Goal: Book appointment/travel/reservation

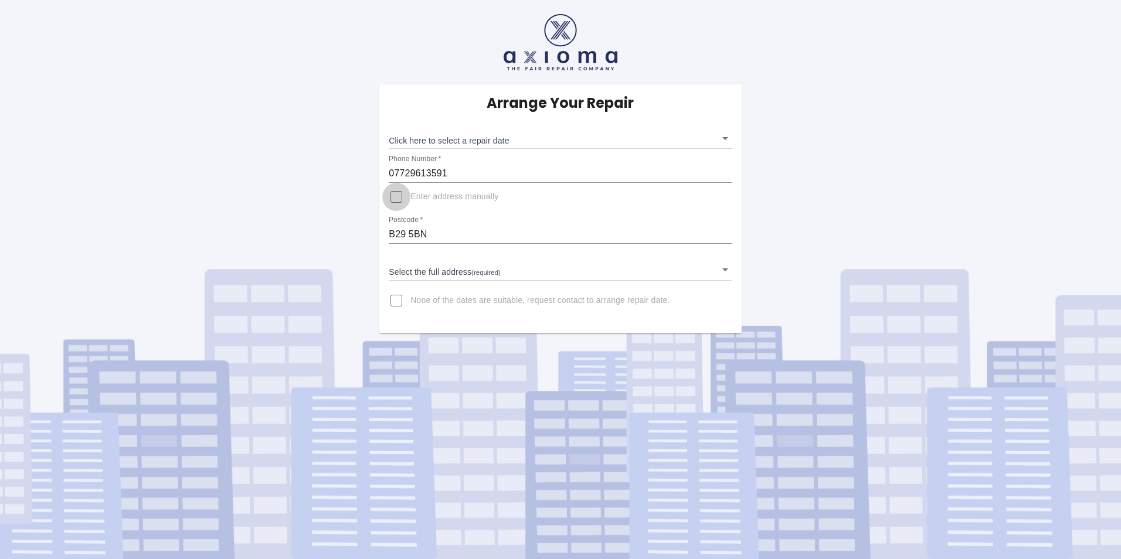
click at [399, 198] on input "Enter address manually" at bounding box center [396, 197] width 28 height 28
checkbox input "true"
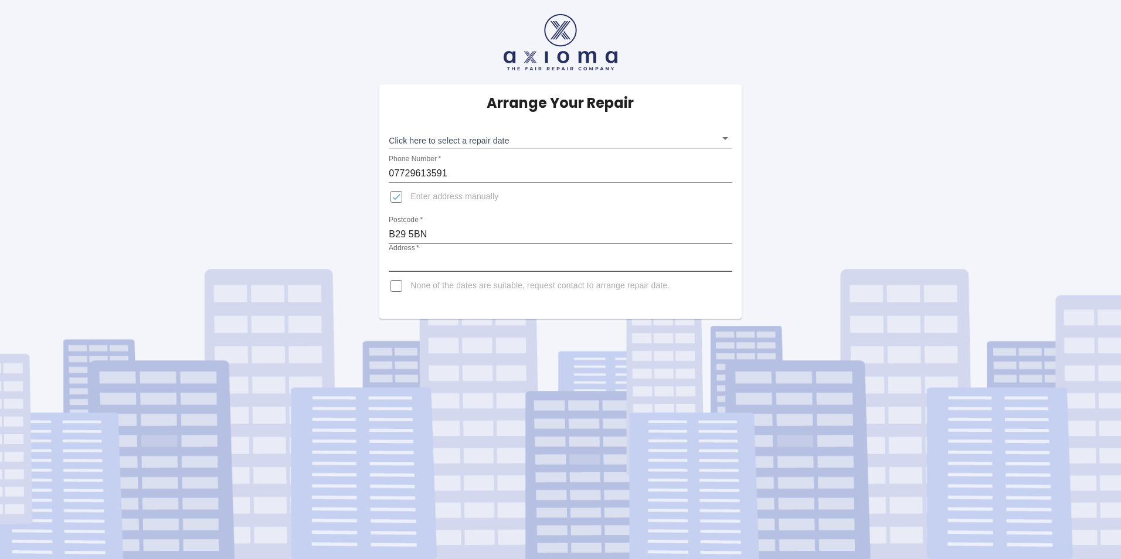
click at [423, 265] on input "Address   *" at bounding box center [560, 262] width 343 height 19
type input "23 Erica Close, Birmingham, UK, B29 5BN"
drag, startPoint x: 865, startPoint y: 320, endPoint x: 854, endPoint y: 316, distance: 11.7
click at [862, 320] on div "Arrange Your Repair Click here to select a repair date ​ Phone Number   * 07729…" at bounding box center [560, 279] width 1121 height 559
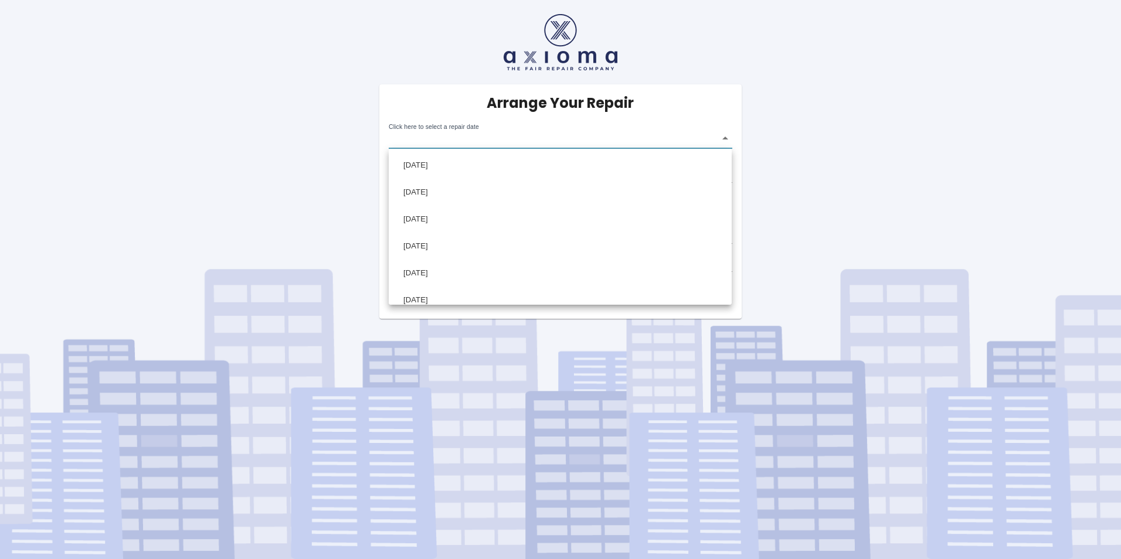
click at [730, 137] on body "Arrange Your Repair Click here to select a repair date ​ Phone Number   * 07729…" at bounding box center [560, 279] width 1121 height 559
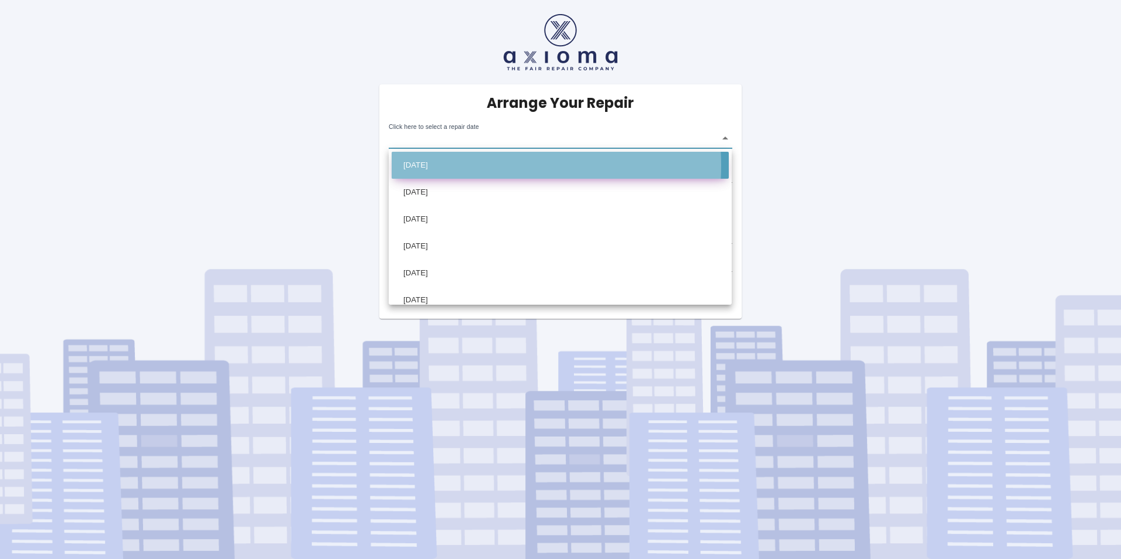
click at [462, 165] on li "Sat Oct 18 2025" at bounding box center [560, 165] width 337 height 27
type input "2025-10-18T00:00:00.000Z"
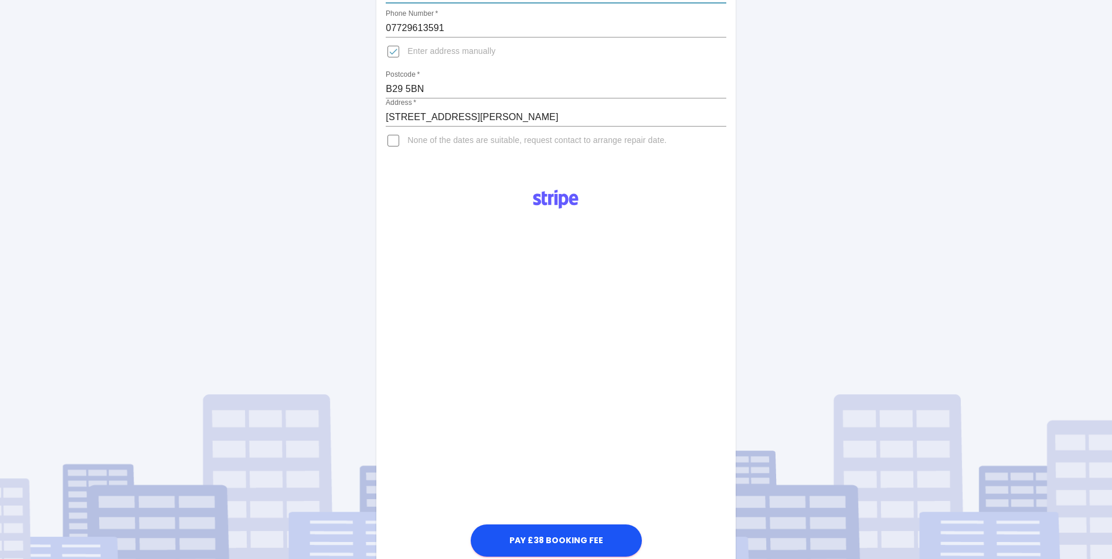
scroll to position [269, 0]
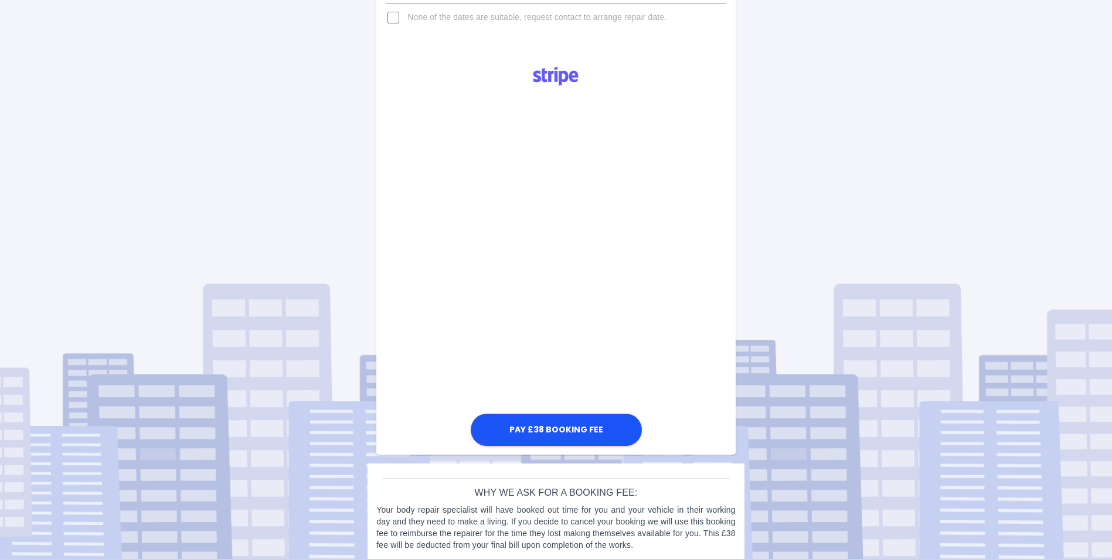
click at [427, 329] on div "Pay £38 Booking Fee" at bounding box center [555, 252] width 359 height 392
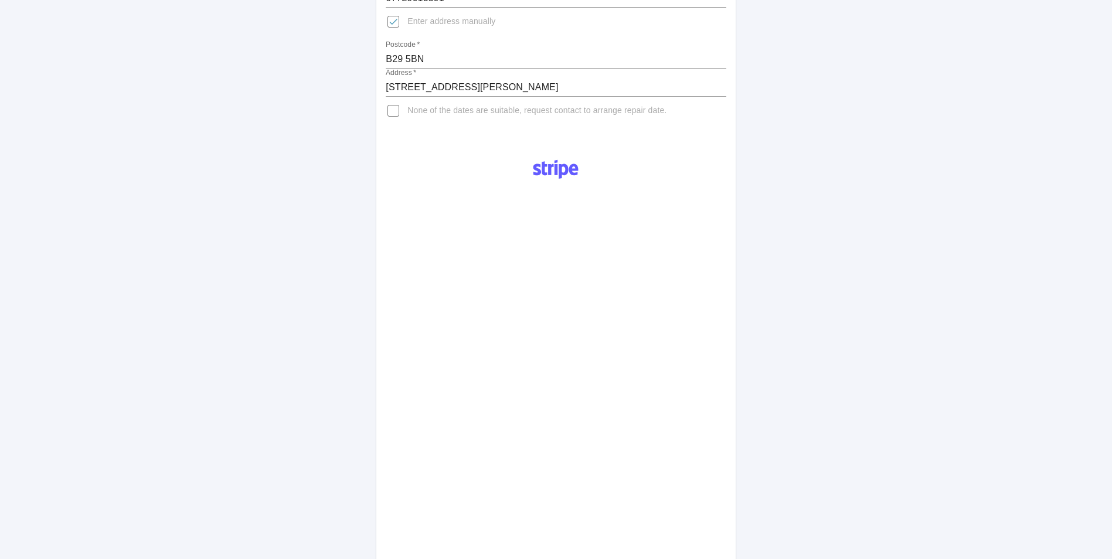
scroll to position [29, 0]
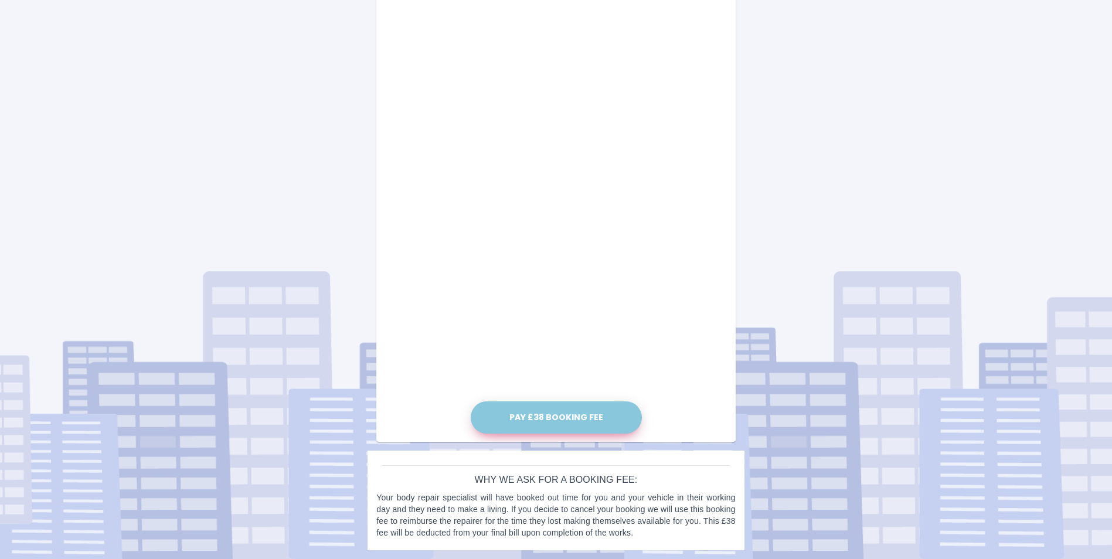
click at [548, 422] on button "Pay £38 Booking Fee" at bounding box center [556, 418] width 171 height 32
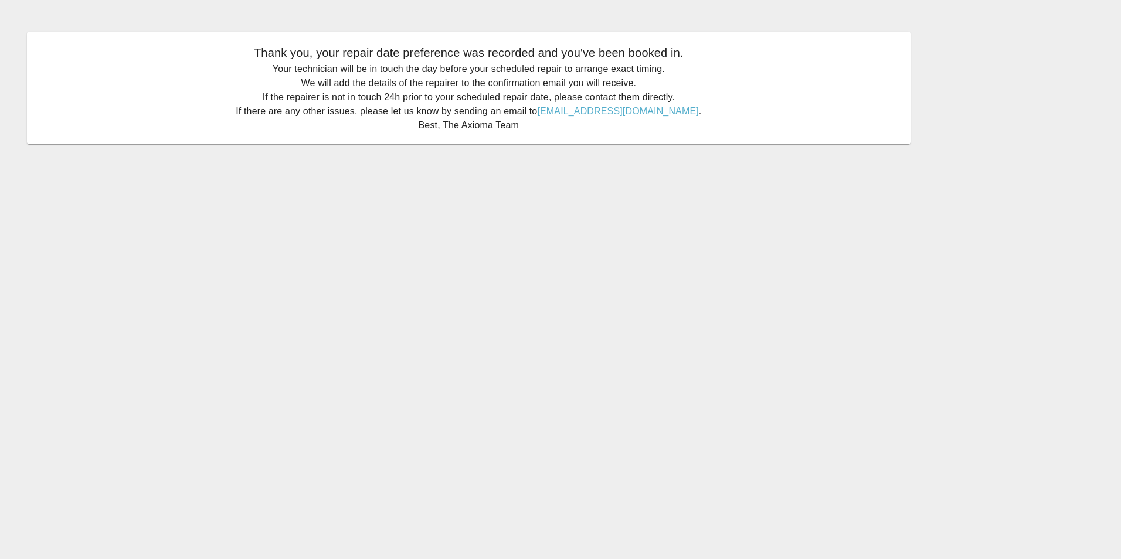
click at [536, 166] on main "Thank you, your repair date preference was recorded and you've been booked in. …" at bounding box center [560, 279] width 1121 height 559
